Goal: Information Seeking & Learning: Learn about a topic

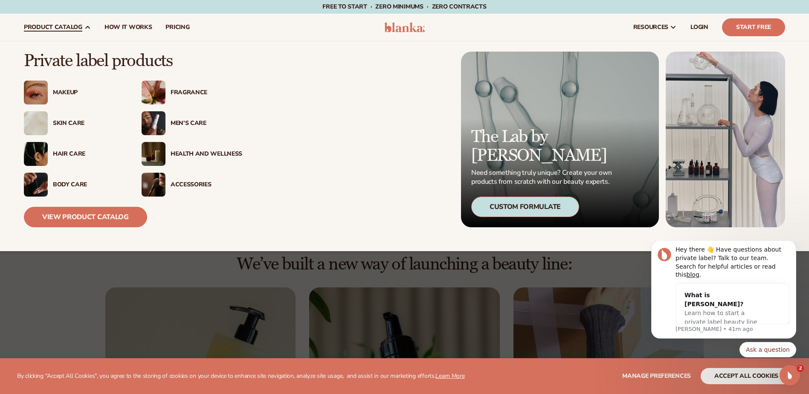
click at [34, 127] on img at bounding box center [36, 123] width 24 height 24
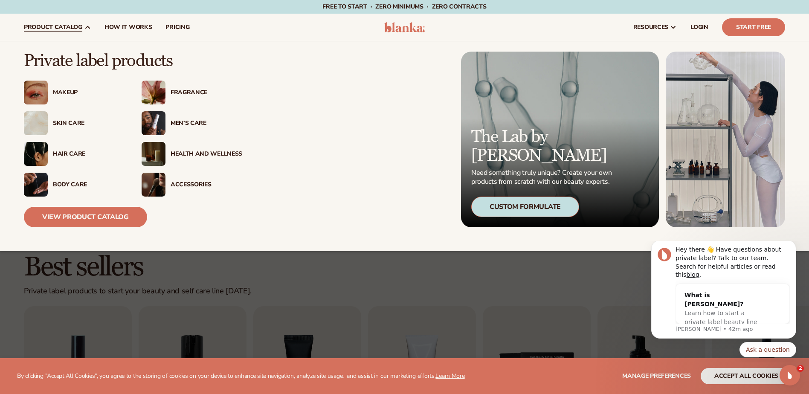
click at [35, 149] on img at bounding box center [36, 154] width 24 height 24
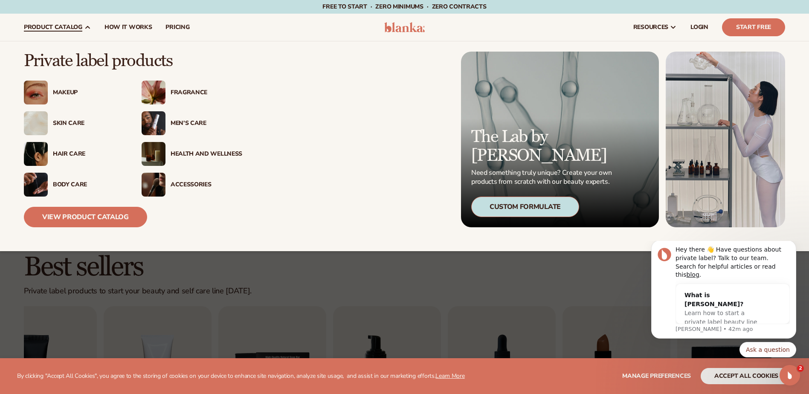
click at [188, 95] on div "Fragrance" at bounding box center [206, 92] width 72 height 7
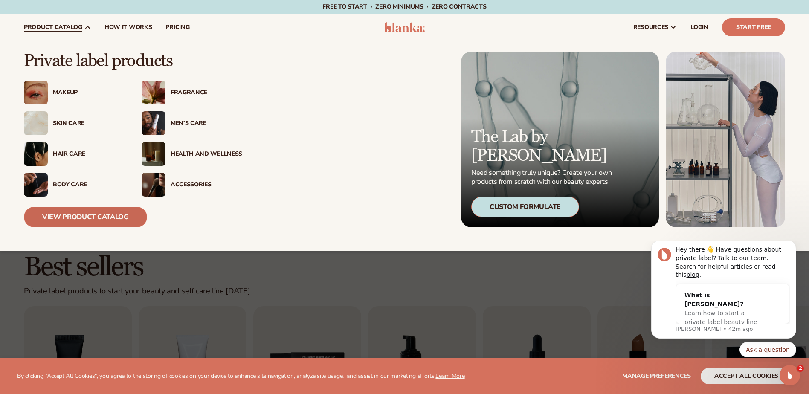
click at [69, 219] on link "View Product Catalog" at bounding box center [85, 217] width 123 height 20
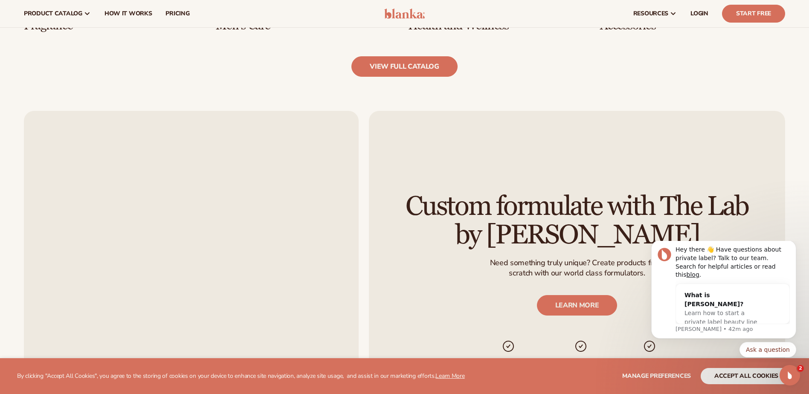
scroll to position [909, 0]
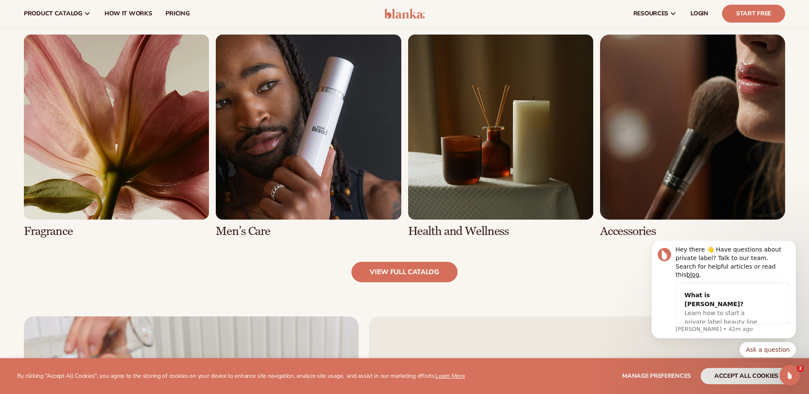
click at [295, 182] on link "6 / 8" at bounding box center [308, 136] width 185 height 203
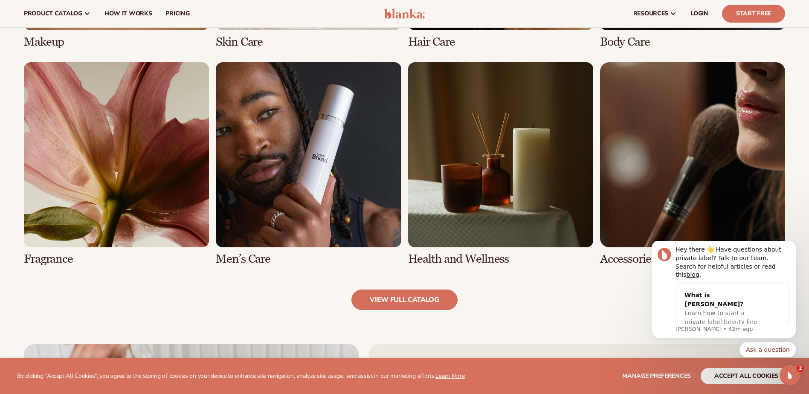
scroll to position [781, 0]
